Goal: Navigation & Orientation: Find specific page/section

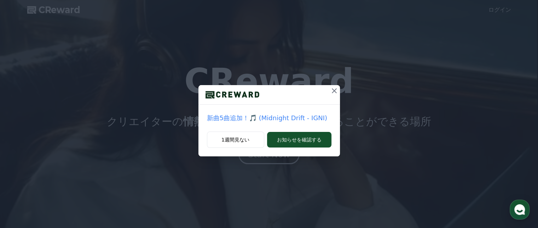
click at [330, 92] on icon at bounding box center [334, 90] width 8 height 8
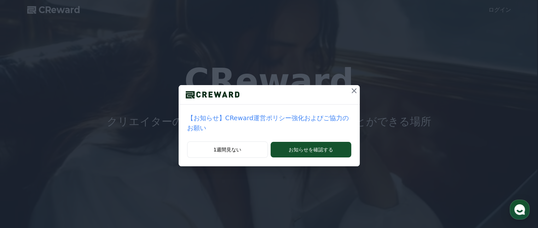
click at [350, 93] on icon at bounding box center [354, 90] width 8 height 8
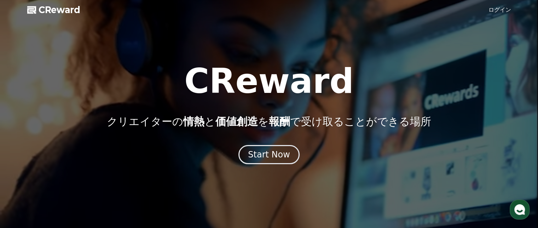
click at [505, 9] on link "ログイン" at bounding box center [500, 10] width 23 height 8
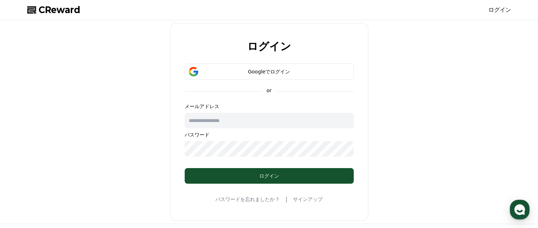
click at [218, 124] on input "text" at bounding box center [269, 121] width 169 height 16
type input "**********"
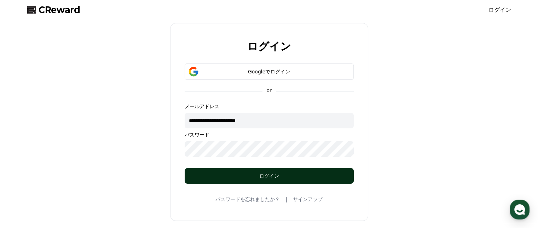
click at [240, 178] on div "ログイン" at bounding box center [269, 175] width 141 height 7
click at [233, 171] on button "ログイン" at bounding box center [269, 176] width 169 height 16
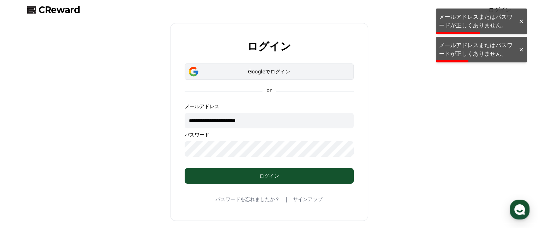
click at [253, 65] on button "Googleでログイン" at bounding box center [269, 71] width 169 height 16
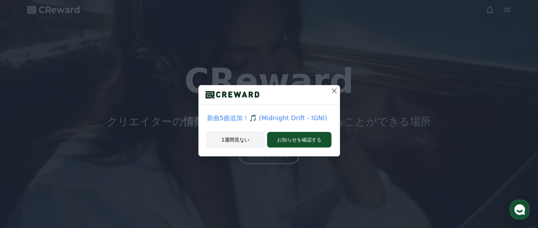
click at [248, 139] on button "1週間見ない" at bounding box center [235, 139] width 57 height 16
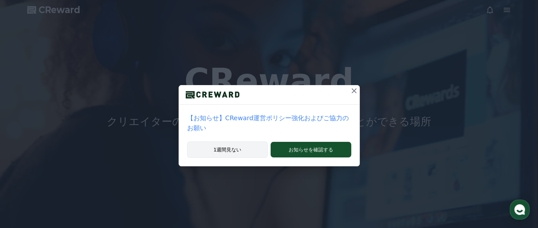
click at [238, 141] on button "1週間見ない" at bounding box center [227, 149] width 81 height 16
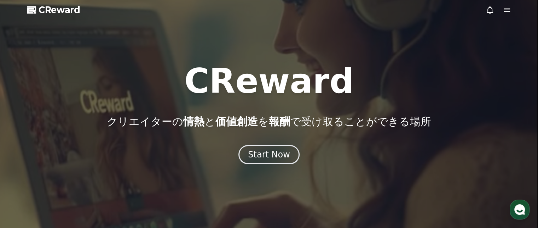
click at [509, 12] on icon at bounding box center [507, 10] width 8 height 8
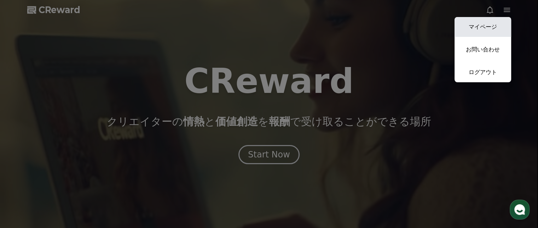
click at [493, 22] on link "マイページ" at bounding box center [483, 27] width 57 height 20
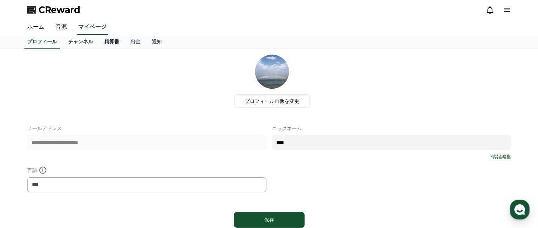
click at [99, 41] on link "精算書" at bounding box center [112, 41] width 26 height 13
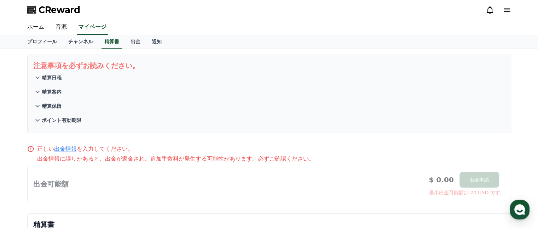
click at [51, 78] on p "精算日程" at bounding box center [52, 77] width 20 height 7
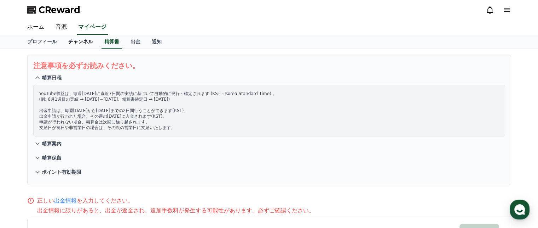
click at [69, 47] on link "チャンネル" at bounding box center [81, 41] width 36 height 13
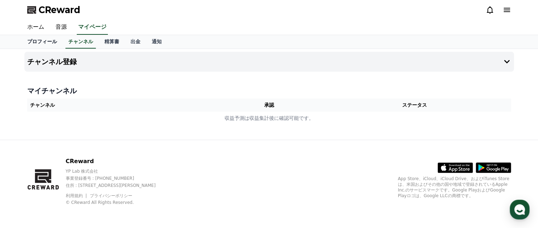
click at [45, 42] on link "プロフィール" at bounding box center [42, 41] width 41 height 13
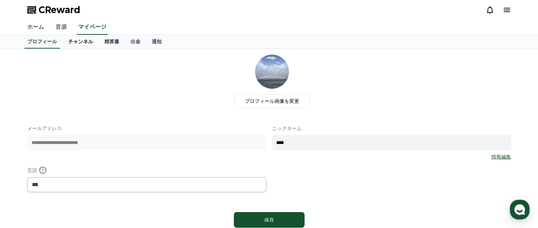
click at [63, 42] on link "チャンネル" at bounding box center [81, 41] width 36 height 13
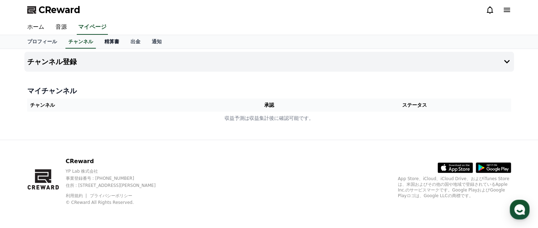
click at [99, 40] on link "精算書" at bounding box center [112, 41] width 26 height 13
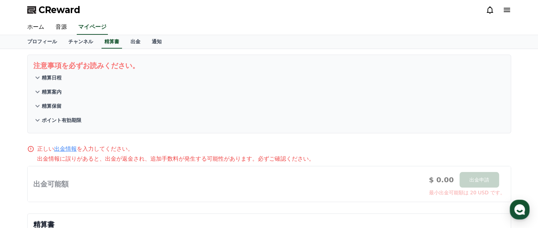
click at [53, 103] on p "精算保留" at bounding box center [52, 105] width 20 height 7
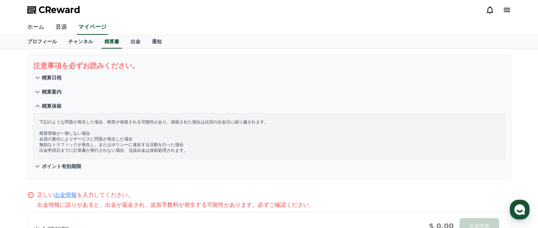
click at [53, 92] on p "精算案内" at bounding box center [52, 91] width 20 height 7
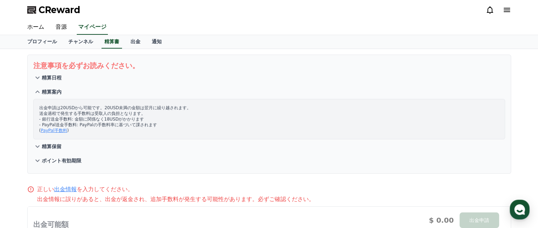
click at [55, 158] on p "ポイント有効期限" at bounding box center [62, 160] width 40 height 7
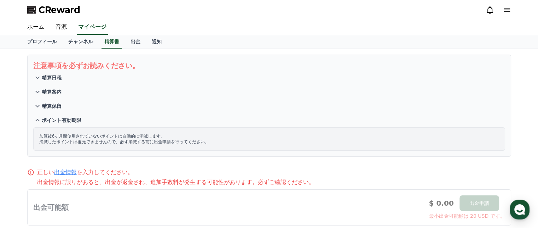
click at [51, 79] on p "精算日程" at bounding box center [52, 77] width 20 height 7
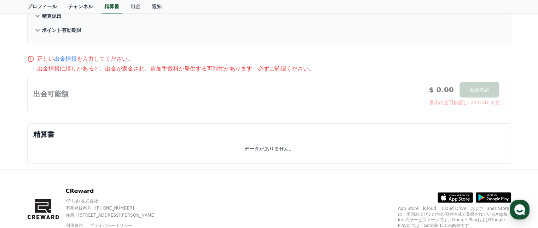
scroll to position [170, 0]
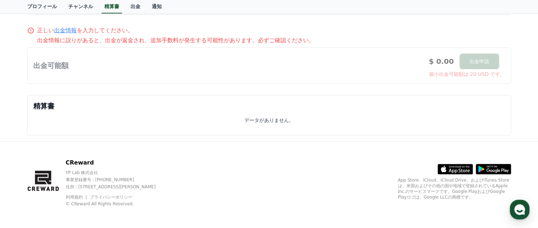
click at [477, 61] on div at bounding box center [269, 65] width 483 height 35
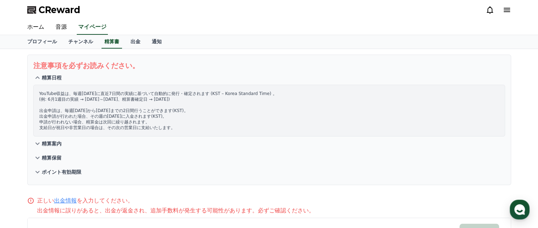
scroll to position [0, 0]
click at [53, 29] on link "音源" at bounding box center [61, 27] width 23 height 15
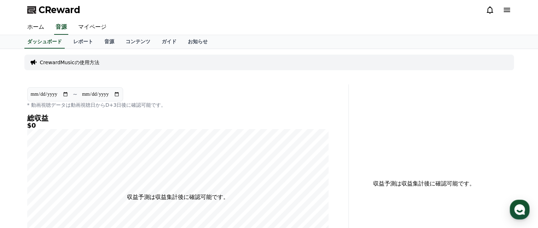
click at [65, 92] on input "**********" at bounding box center [49, 94] width 38 height 8
type input "**********"
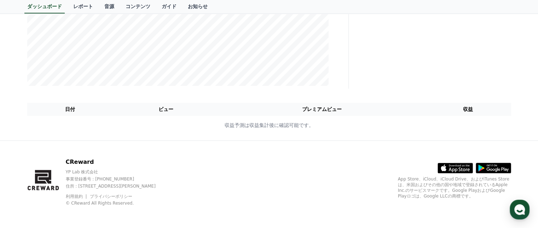
scroll to position [159, 0]
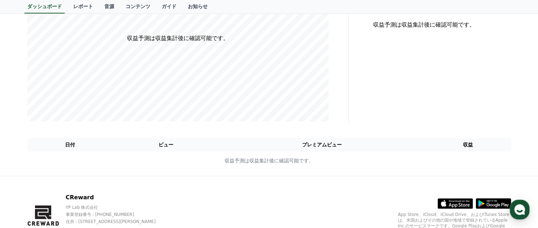
click at [177, 143] on th "ビュー" at bounding box center [166, 144] width 106 height 13
click at [320, 142] on th "プレミアムビュー" at bounding box center [322, 144] width 206 height 13
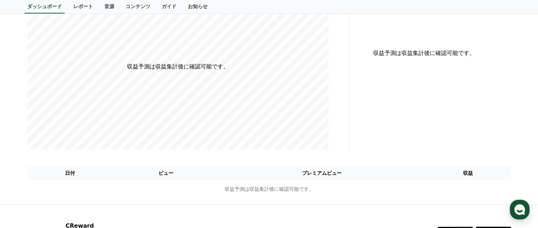
scroll to position [52, 0]
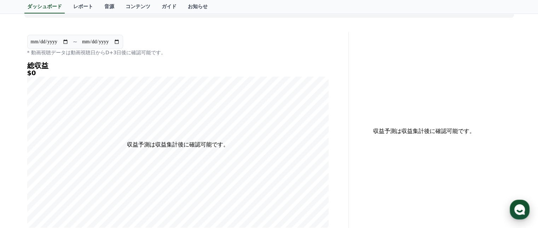
click at [521, 203] on div "button" at bounding box center [520, 209] width 20 height 20
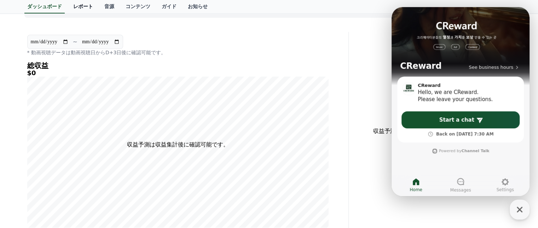
click at [68, 5] on link "レポート" at bounding box center [83, 6] width 31 height 13
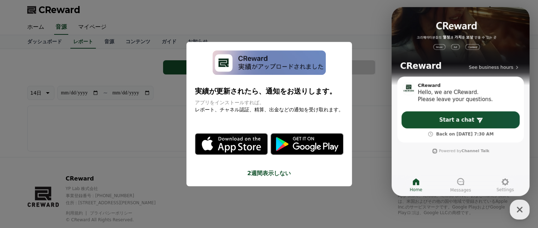
click at [287, 21] on button "close modal" at bounding box center [269, 114] width 538 height 228
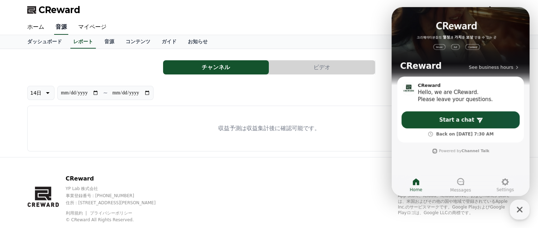
click at [58, 27] on link "音源" at bounding box center [61, 27] width 14 height 15
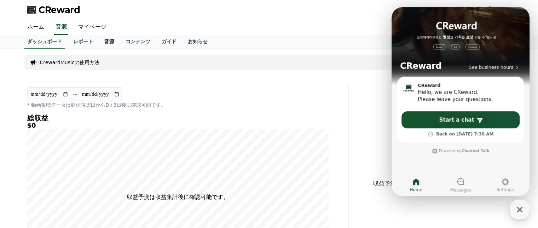
click at [99, 42] on link "音源" at bounding box center [109, 41] width 21 height 13
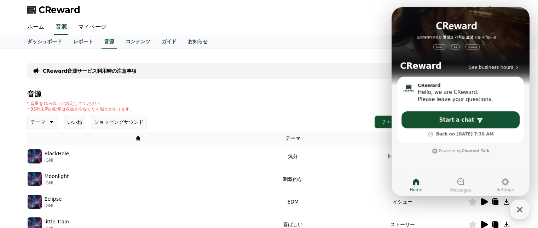
click at [222, 12] on div "CReward" at bounding box center [269, 10] width 495 height 20
click at [182, 41] on link "お知らせ" at bounding box center [197, 41] width 31 height 13
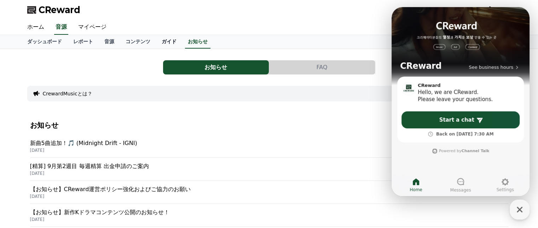
click at [156, 41] on link "ガイド" at bounding box center [169, 41] width 26 height 13
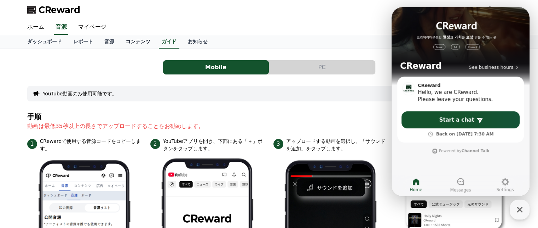
click at [120, 41] on link "コンテンツ" at bounding box center [138, 41] width 36 height 13
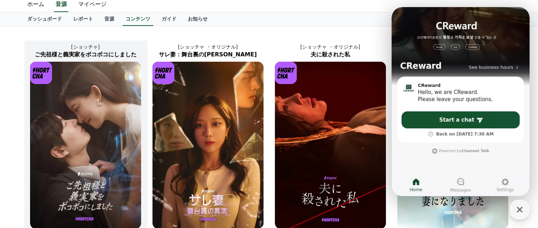
scroll to position [35, 0]
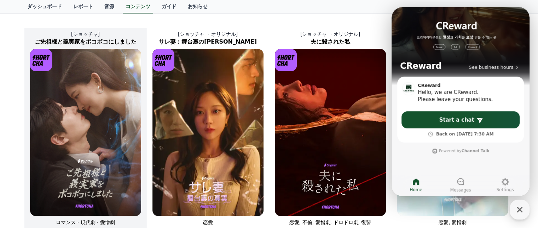
click at [91, 115] on img at bounding box center [85, 132] width 111 height 167
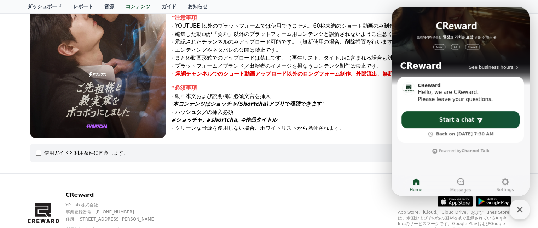
scroll to position [142, 0]
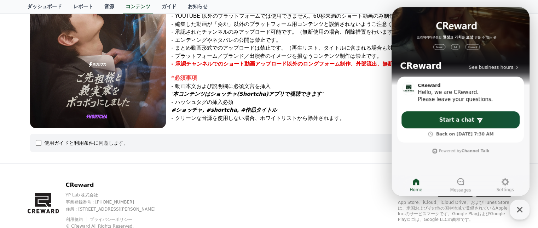
click at [299, 158] on div "ご先祖様と義実家をボコボコにしました ジャンル : ロマンス · 現代劇 · 愛憎劇 出演 : [PERSON_NAME]、[PERSON_NAME]、[PE…" at bounding box center [269, 35] width 490 height 250
click at [414, 185] on icon at bounding box center [416, 181] width 8 height 8
click at [514, 210] on icon "button" at bounding box center [520, 209] width 13 height 13
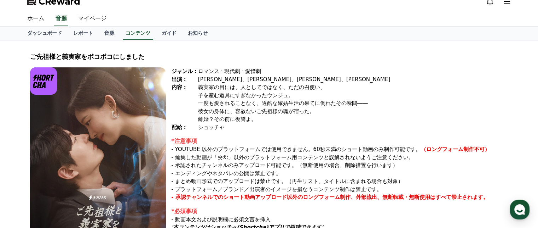
scroll to position [0, 0]
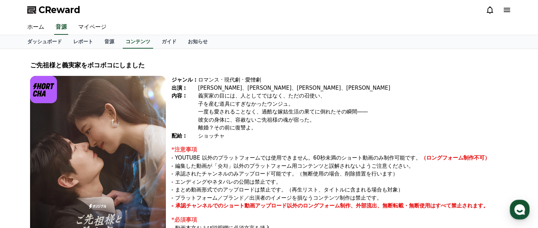
click at [64, 10] on span "CReward" at bounding box center [60, 9] width 42 height 11
